Goal: Communication & Community: Connect with others

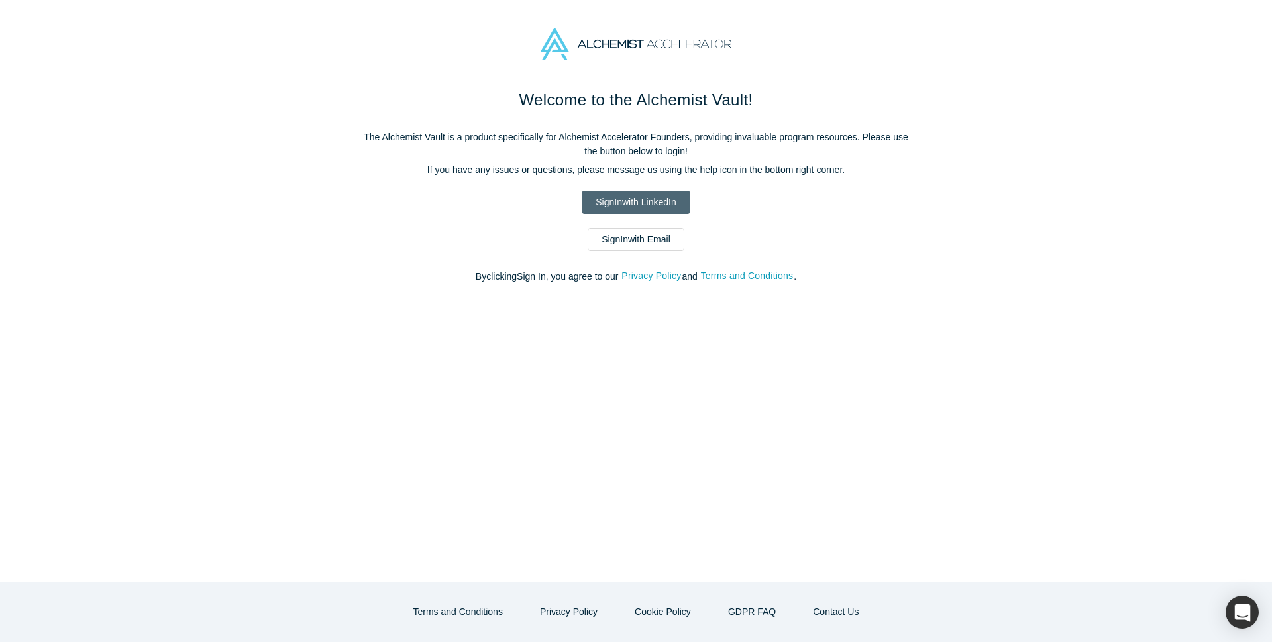
click at [644, 197] on link "Sign In with LinkedIn" at bounding box center [636, 202] width 108 height 23
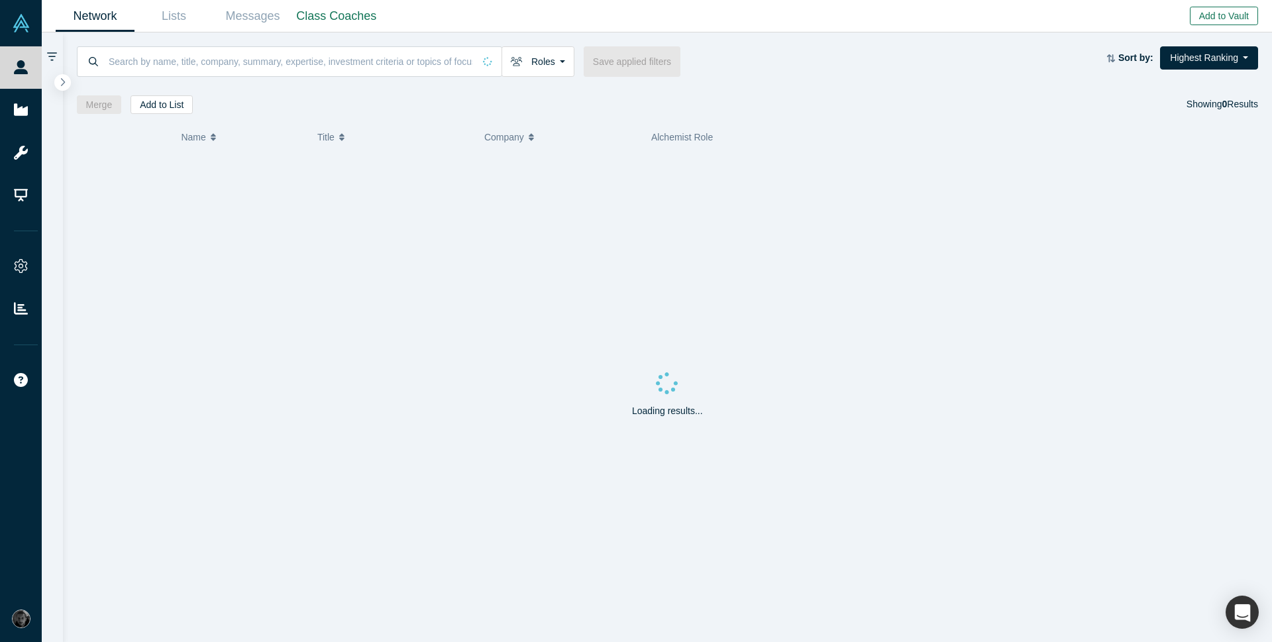
click at [1213, 19] on button "Add to Vault" at bounding box center [1224, 16] width 68 height 19
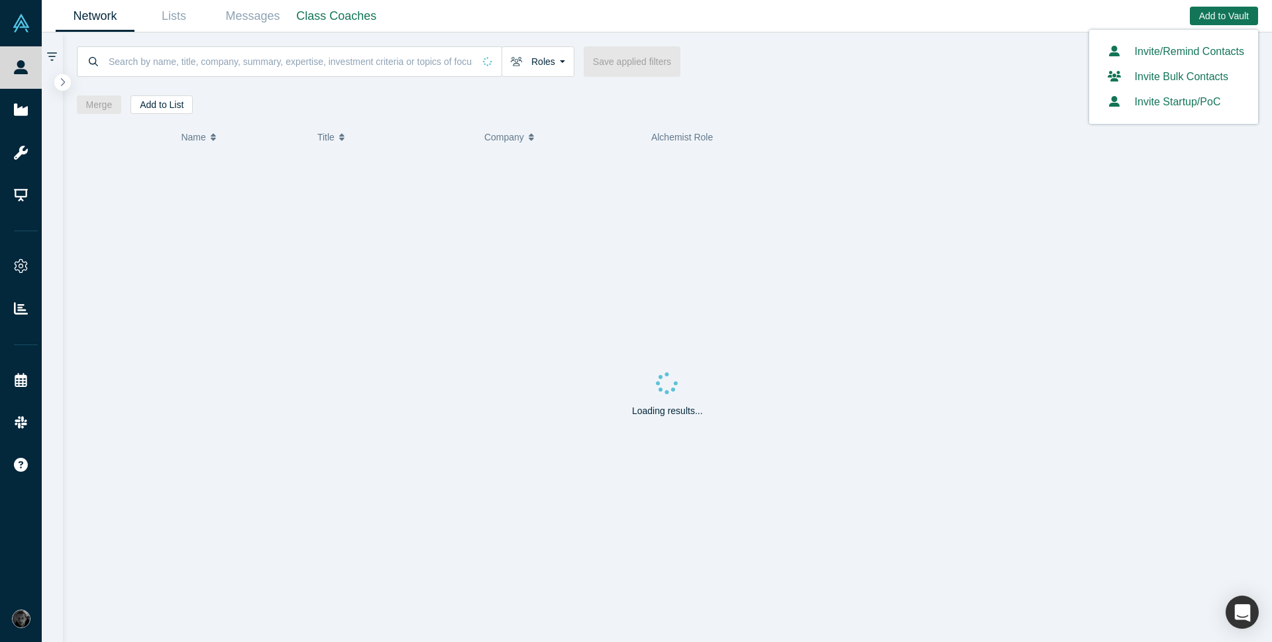
click at [1185, 53] on link "Invite/Remind Contacts" at bounding box center [1173, 51] width 141 height 11
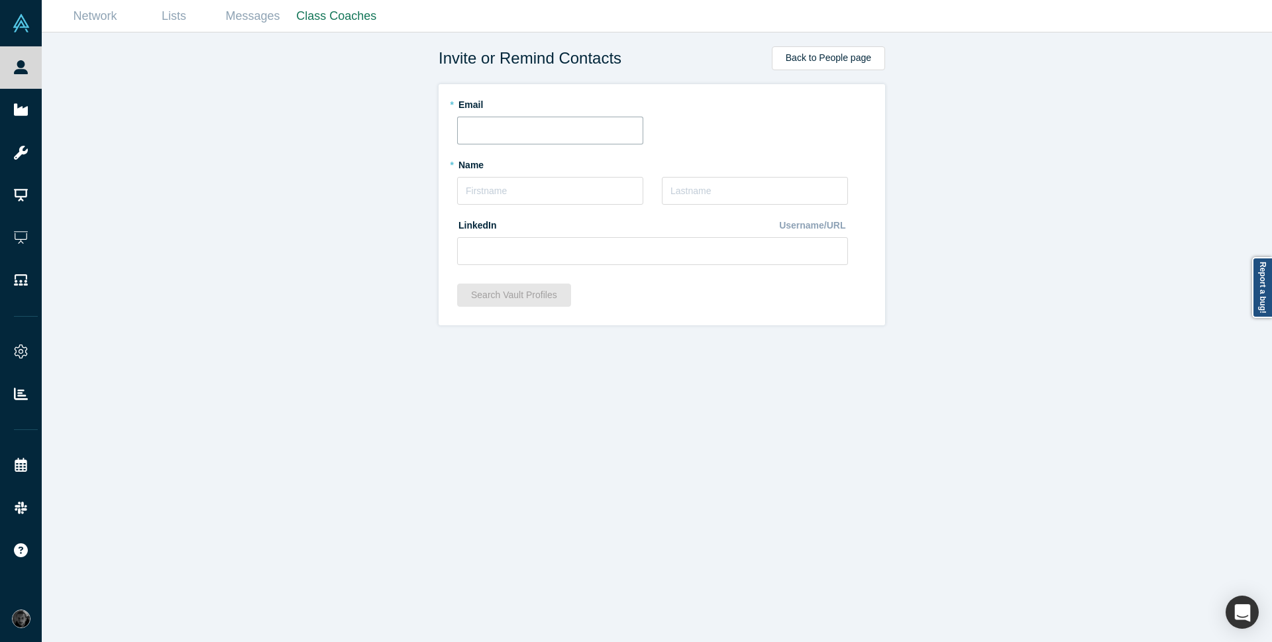
click at [496, 144] on input "text" at bounding box center [550, 131] width 186 height 28
type input "[EMAIL_ADDRESS][DOMAIN_NAME]"
click at [568, 190] on input "text" at bounding box center [550, 191] width 186 height 28
type input "Rami"
click at [481, 127] on input "[EMAIL_ADDRESS][DOMAIN_NAME]" at bounding box center [550, 131] width 186 height 28
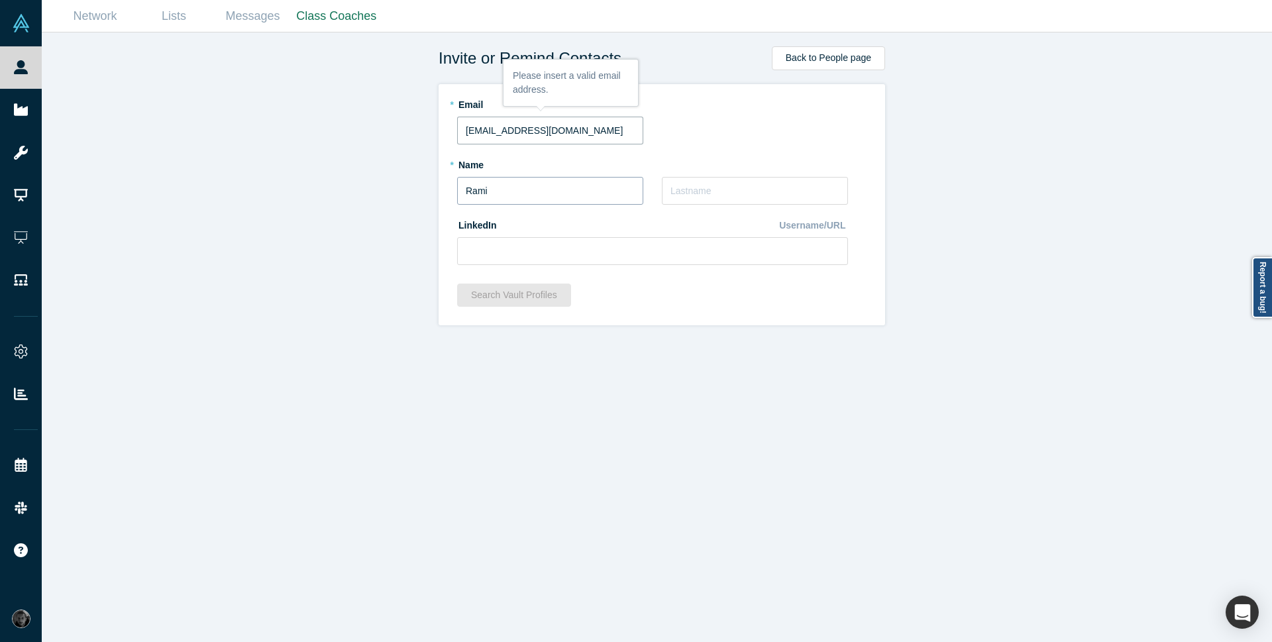
type input "[EMAIL_ADDRESS][DOMAIN_NAME]"
click at [547, 190] on input "Rami" at bounding box center [550, 191] width 186 height 28
click at [771, 186] on input "text" at bounding box center [755, 191] width 186 height 28
type input "C"
click at [609, 247] on input at bounding box center [652, 251] width 391 height 28
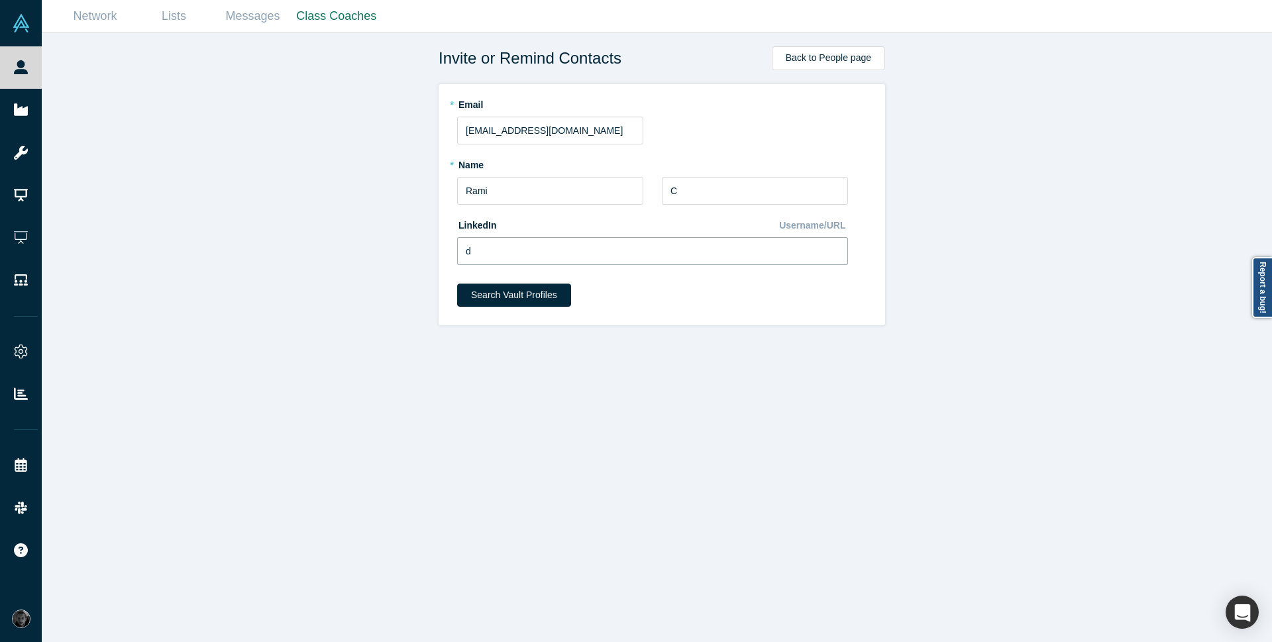
type input "df"
click at [579, 252] on input "df" at bounding box center [652, 251] width 391 height 28
click at [541, 293] on button "Search Vault Profiles" at bounding box center [514, 295] width 114 height 23
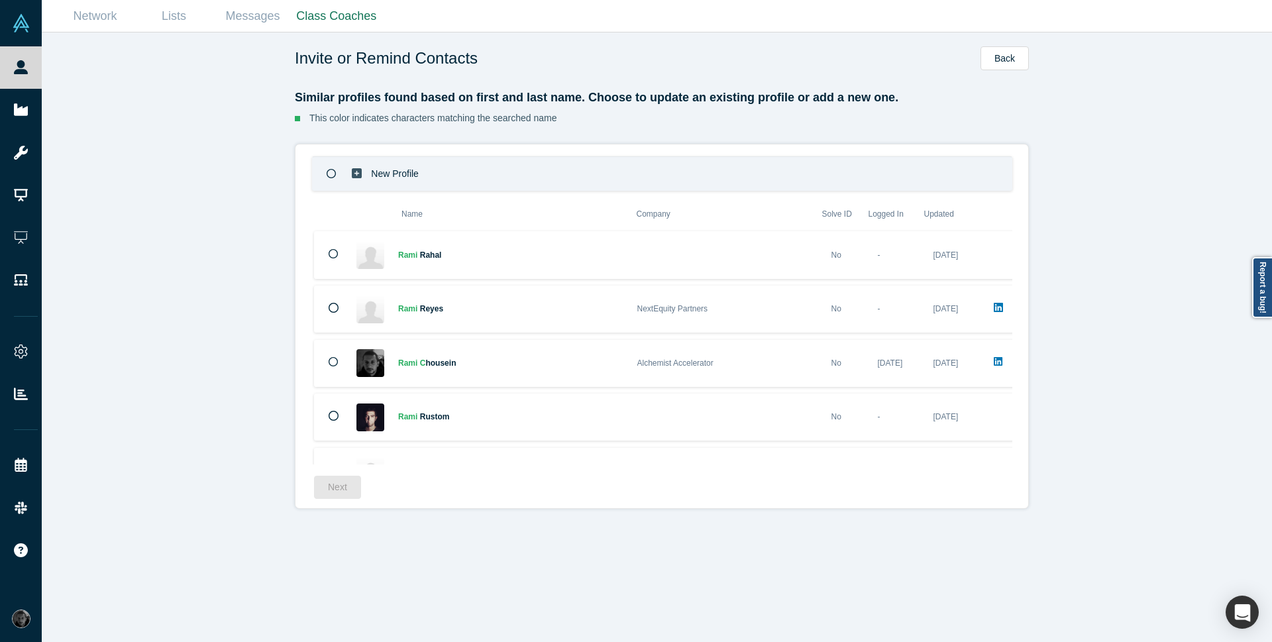
click at [319, 184] on div at bounding box center [331, 174] width 37 height 32
click at [340, 490] on button "Next" at bounding box center [337, 487] width 47 height 23
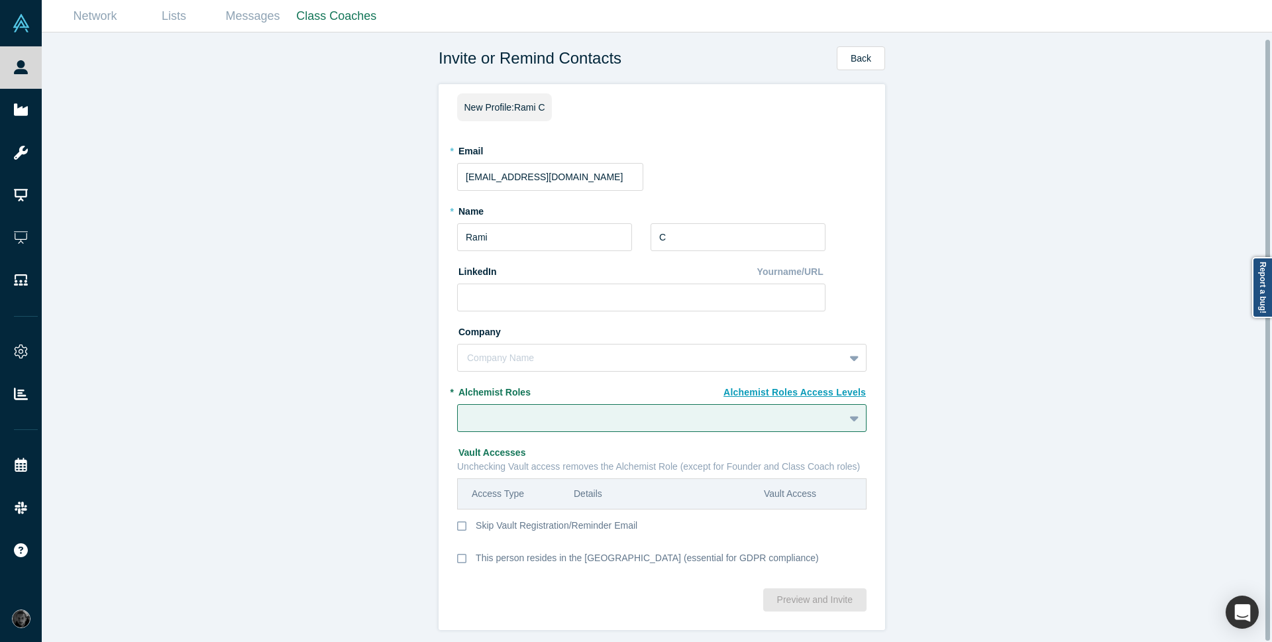
scroll to position [7, 0]
click at [850, 416] on icon at bounding box center [854, 418] width 9 height 5
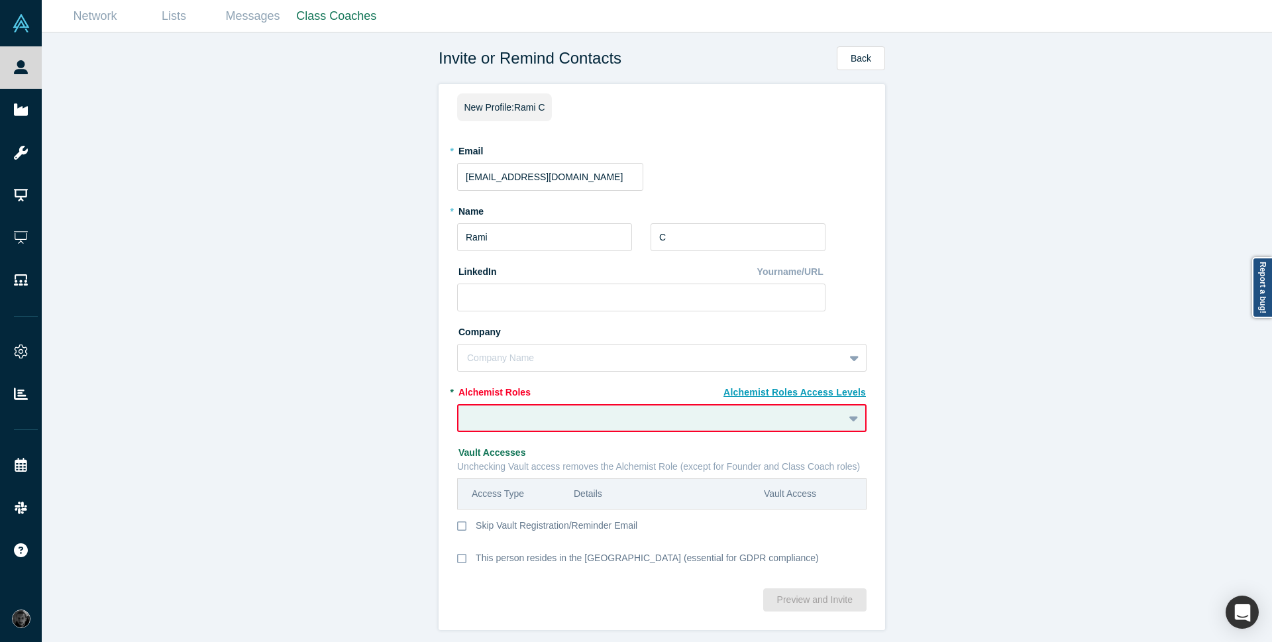
click at [1054, 417] on div "Invite or Remind Contacts Back New Profile: [PERSON_NAME] * Email [EMAIL_ADDRES…" at bounding box center [662, 342] width 1241 height 620
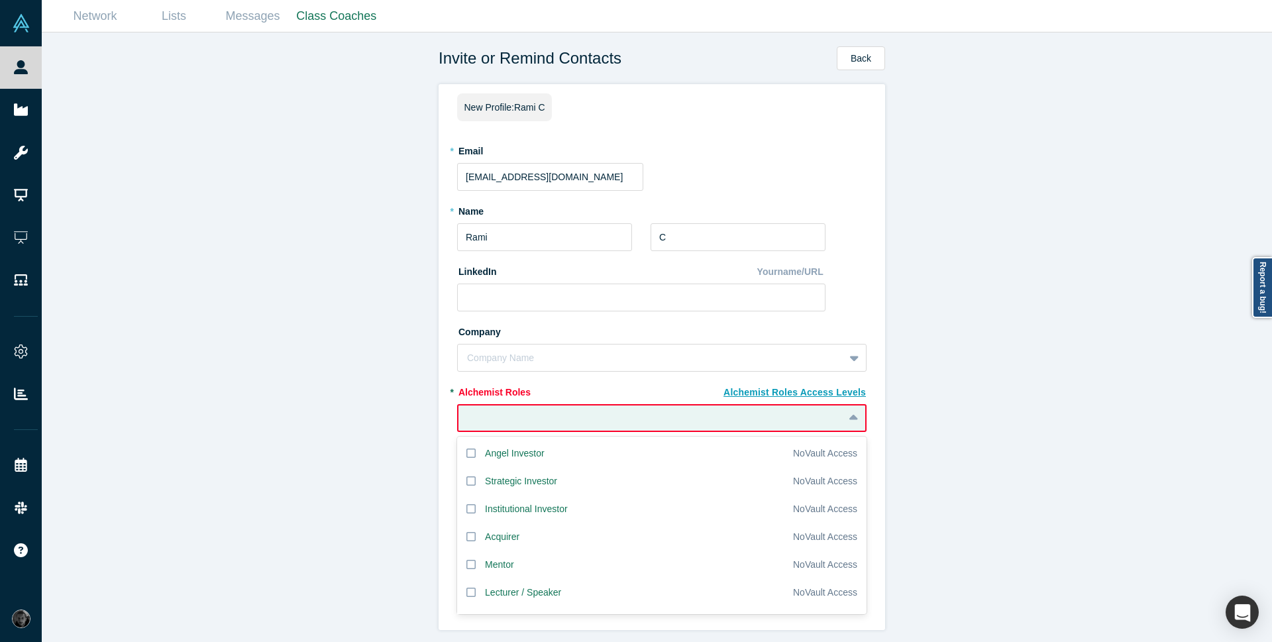
click at [828, 412] on div at bounding box center [651, 418] width 366 height 17
